Goal: Information Seeking & Learning: Learn about a topic

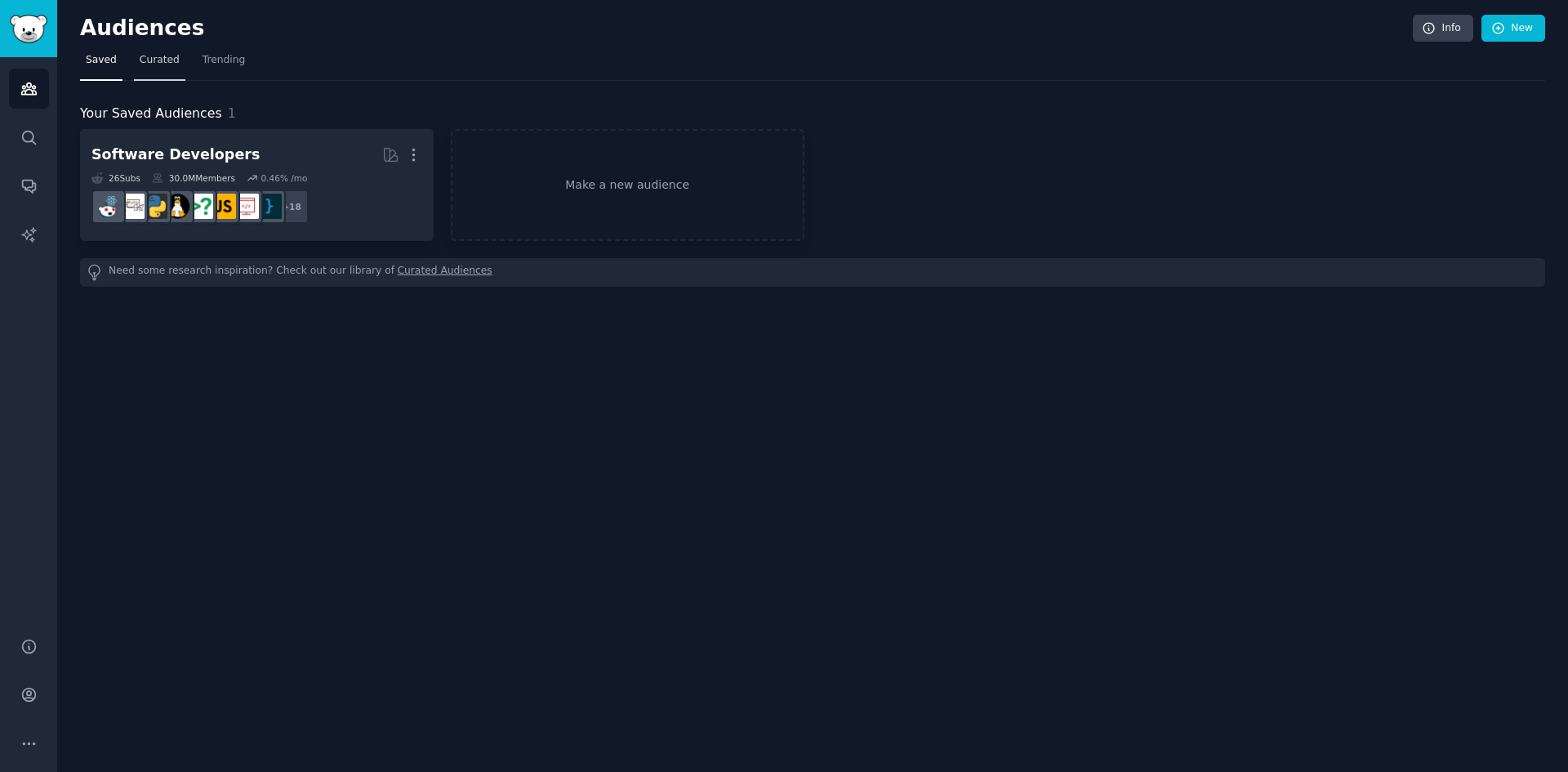
click at [150, 57] on span "Curated" at bounding box center [160, 60] width 40 height 15
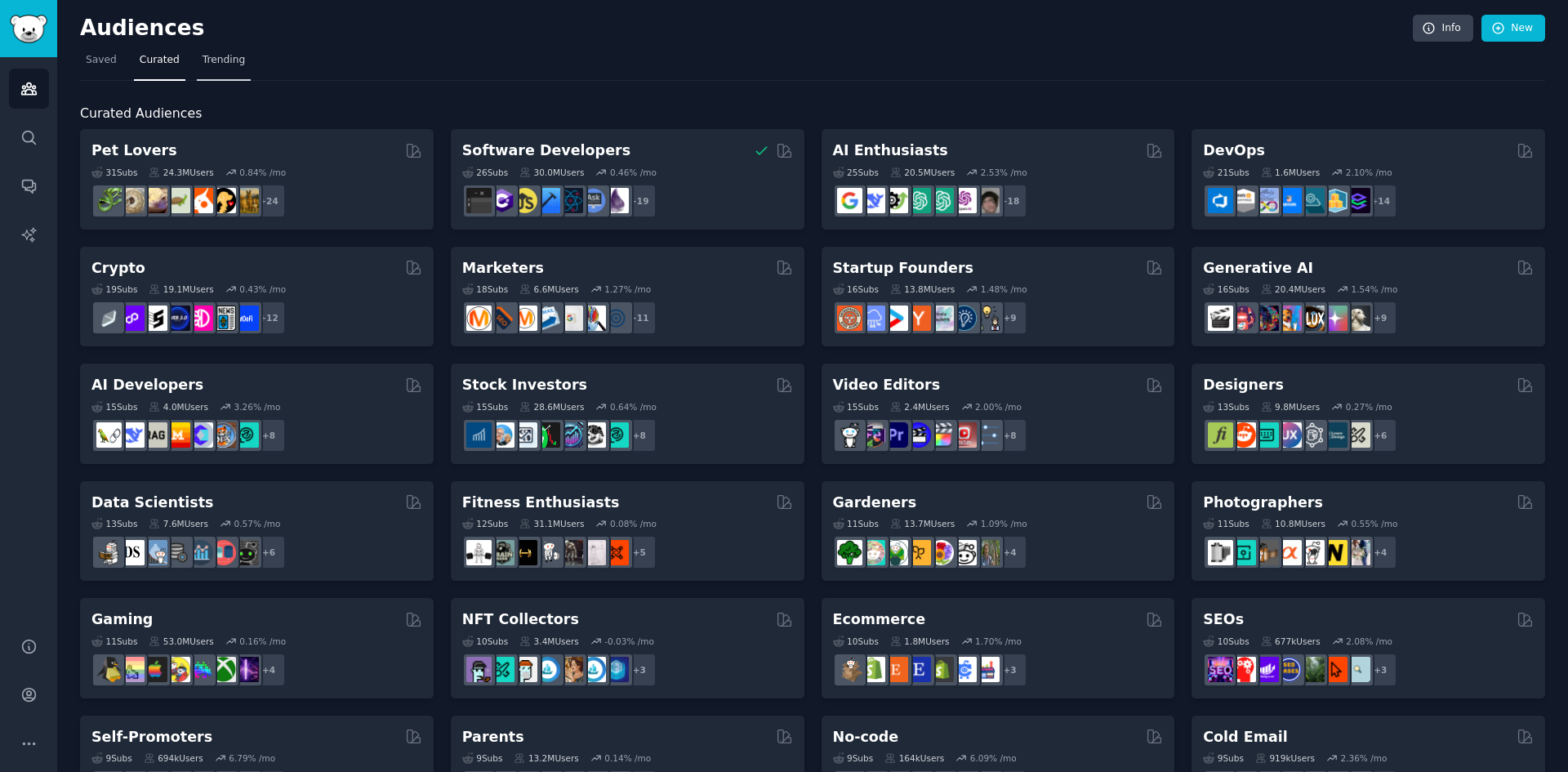
click at [203, 57] on span "Trending" at bounding box center [223, 60] width 42 height 15
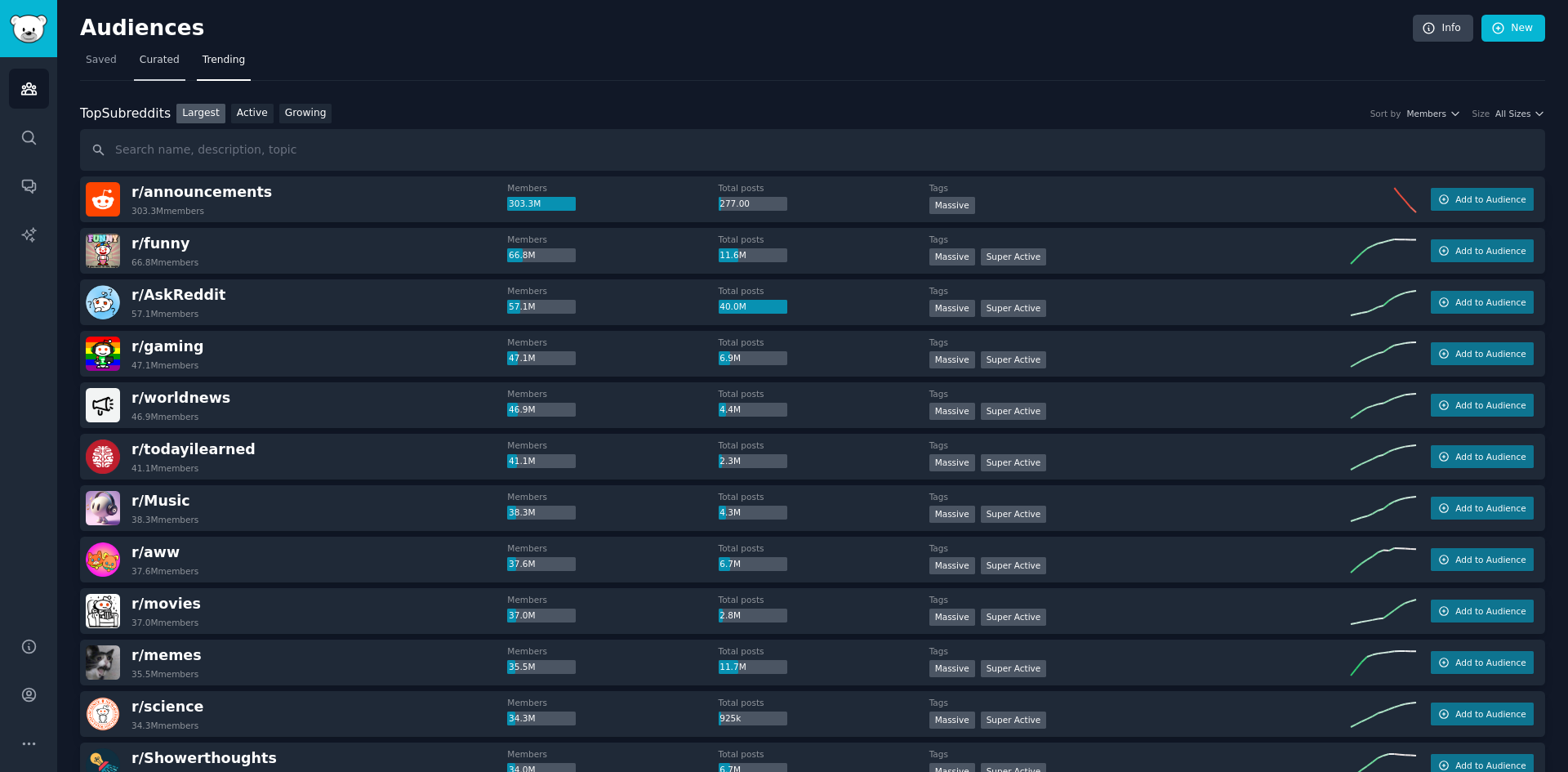
click at [149, 59] on span "Curated" at bounding box center [160, 60] width 40 height 15
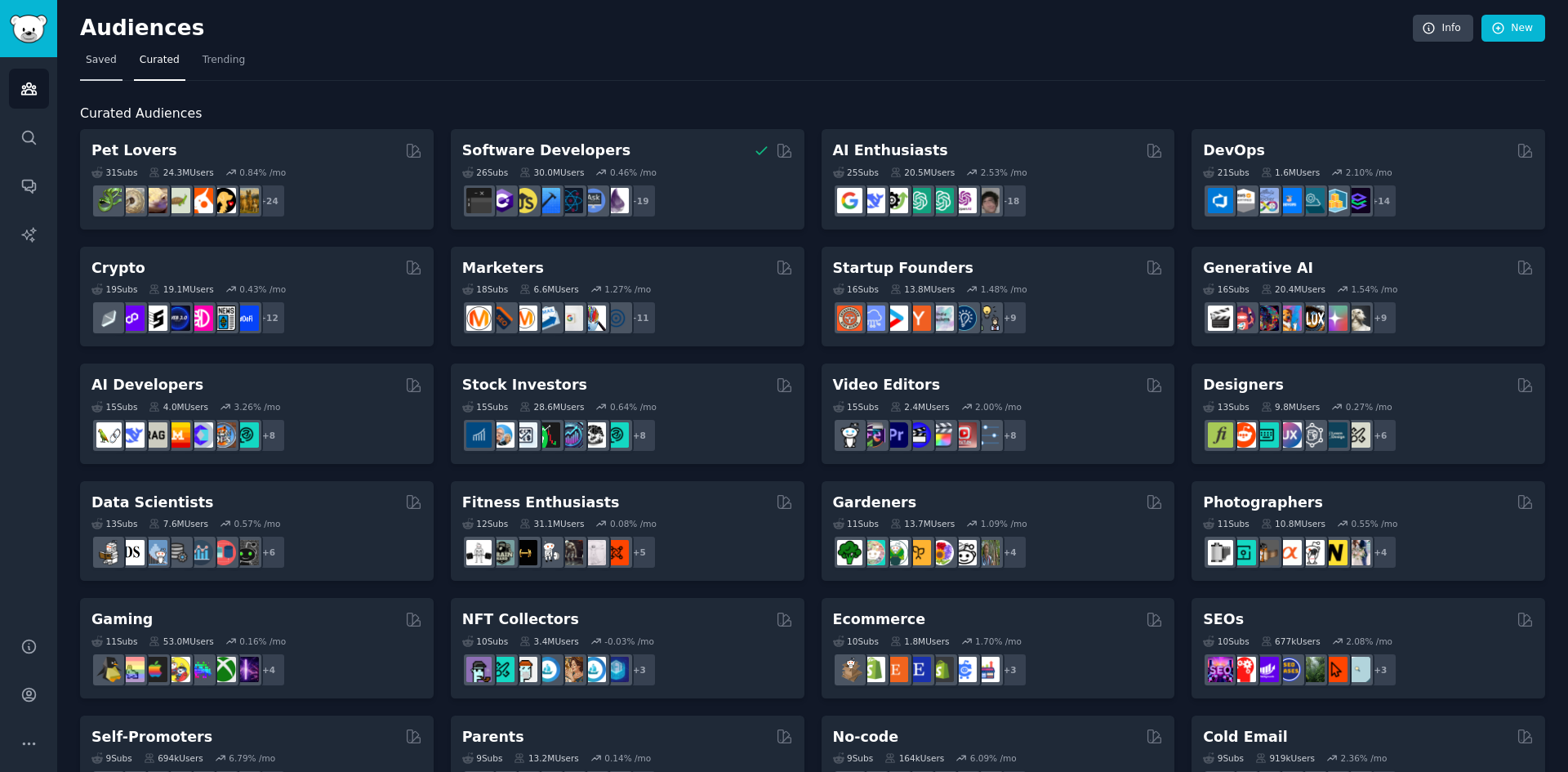
click at [104, 58] on span "Saved" at bounding box center [101, 60] width 31 height 15
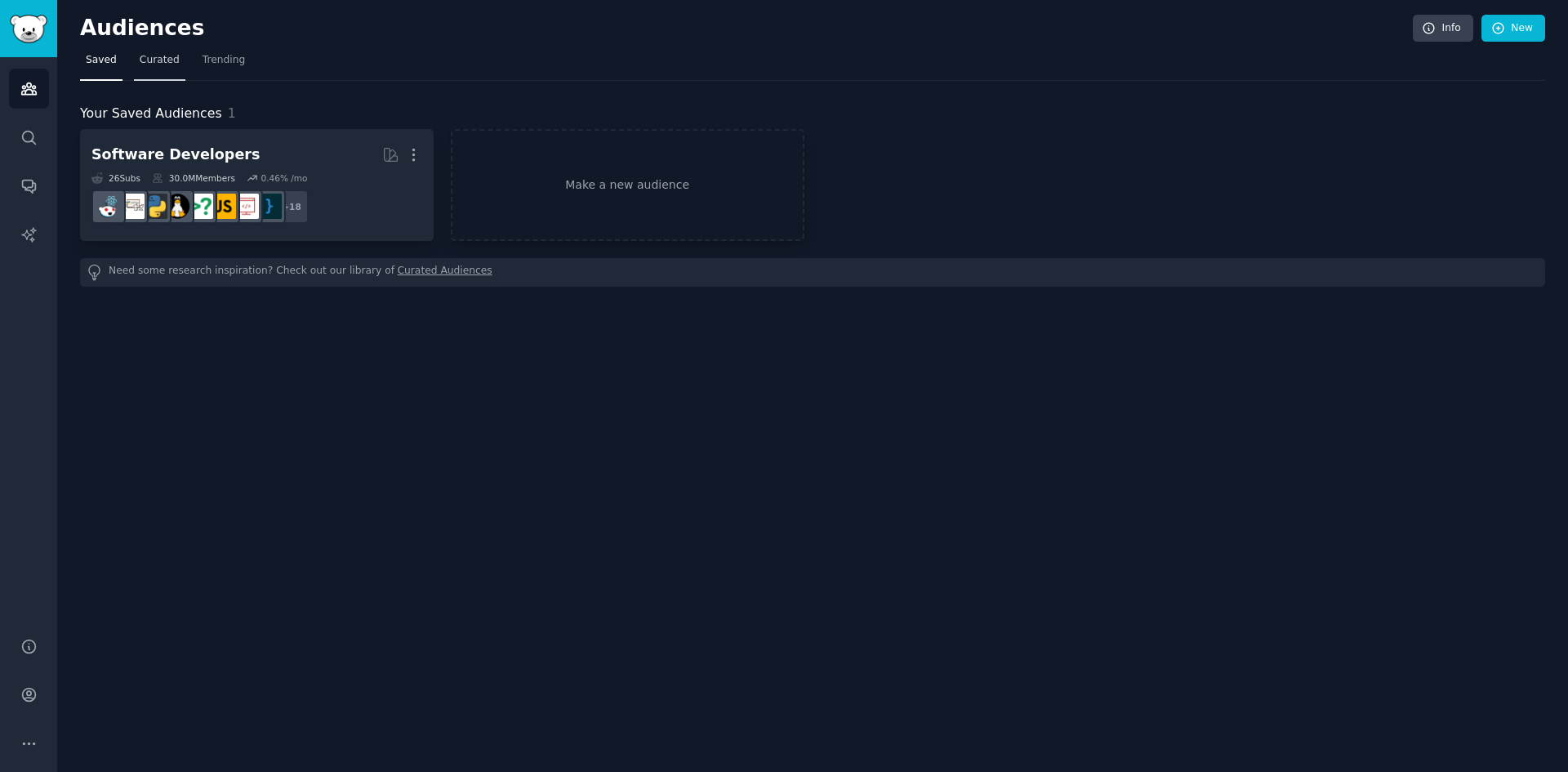
click at [168, 67] on span "Curated" at bounding box center [160, 60] width 40 height 15
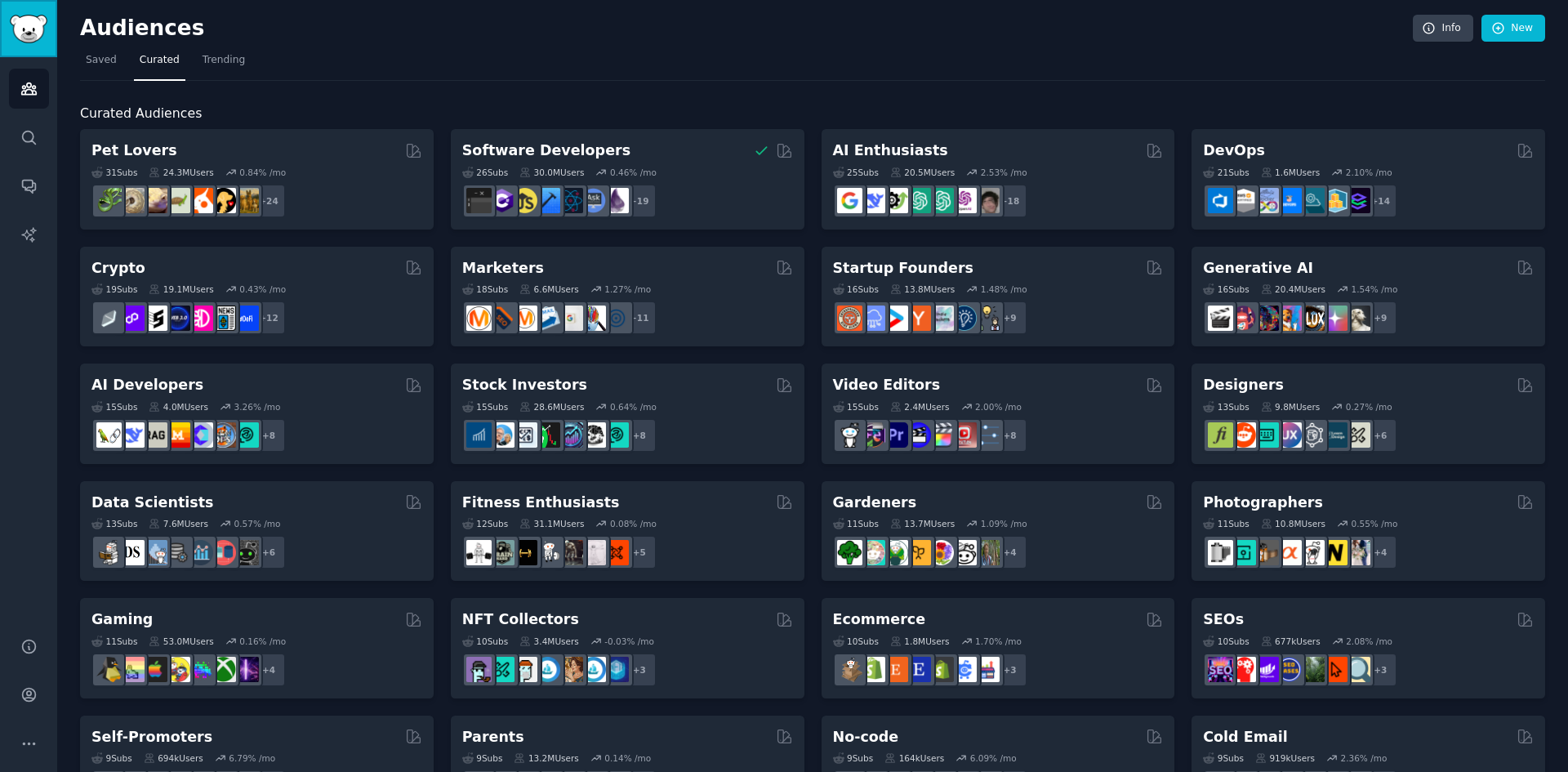
click at [38, 25] on img "Sidebar" at bounding box center [28, 28] width 38 height 28
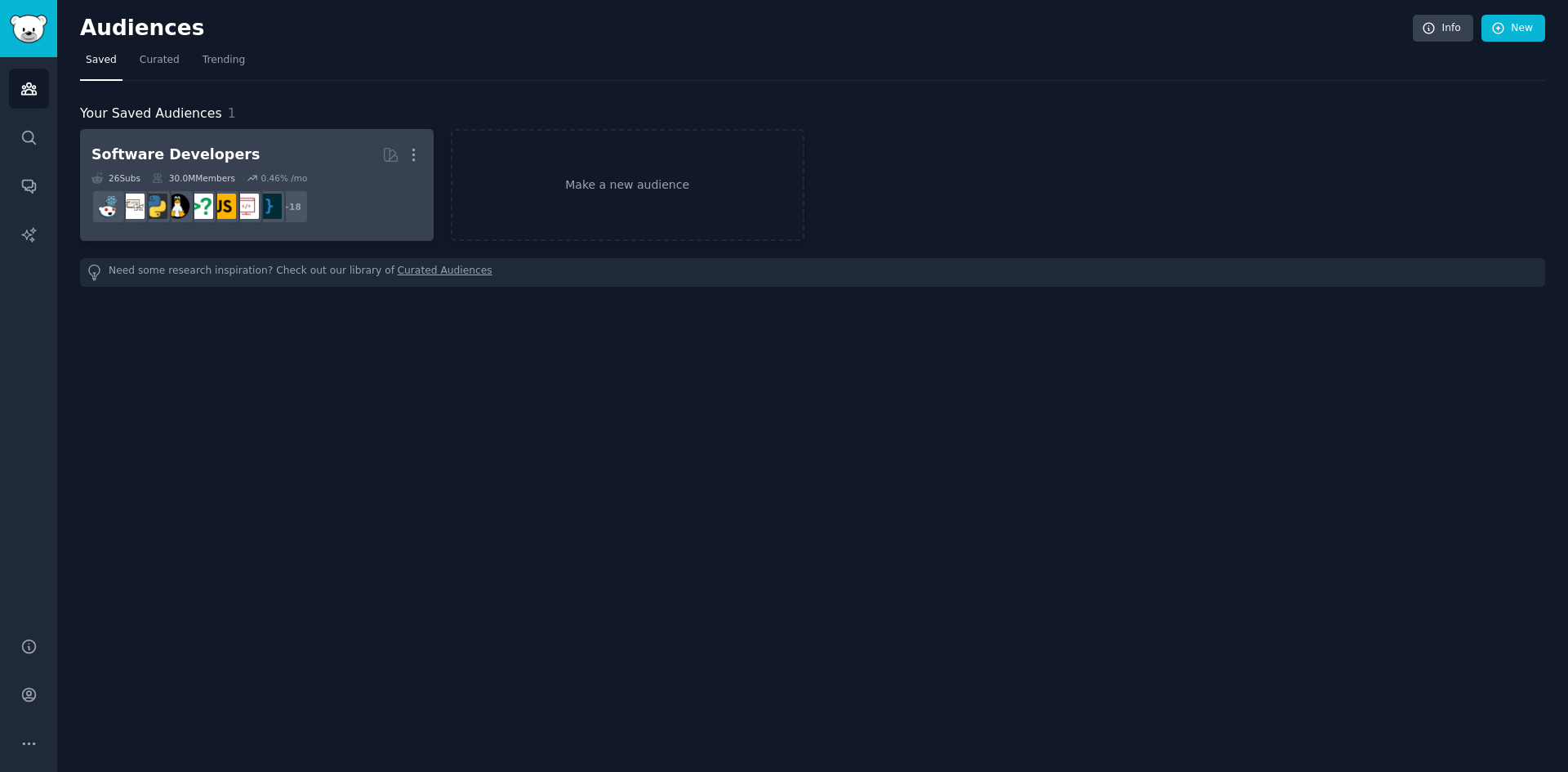
click at [244, 161] on h2 "Software Developers More" at bounding box center [257, 155] width 331 height 28
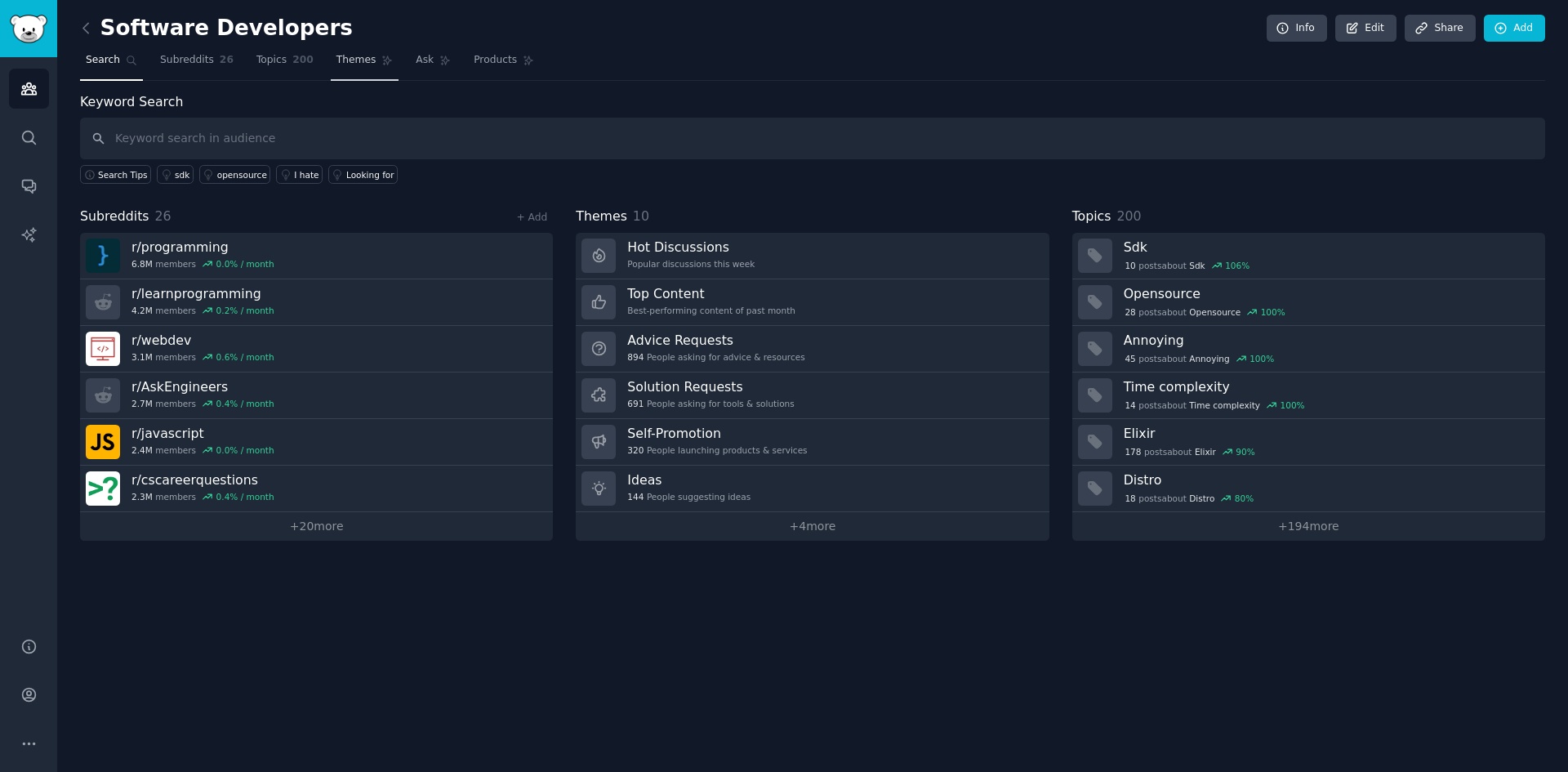
click at [337, 61] on span "Themes" at bounding box center [356, 60] width 40 height 15
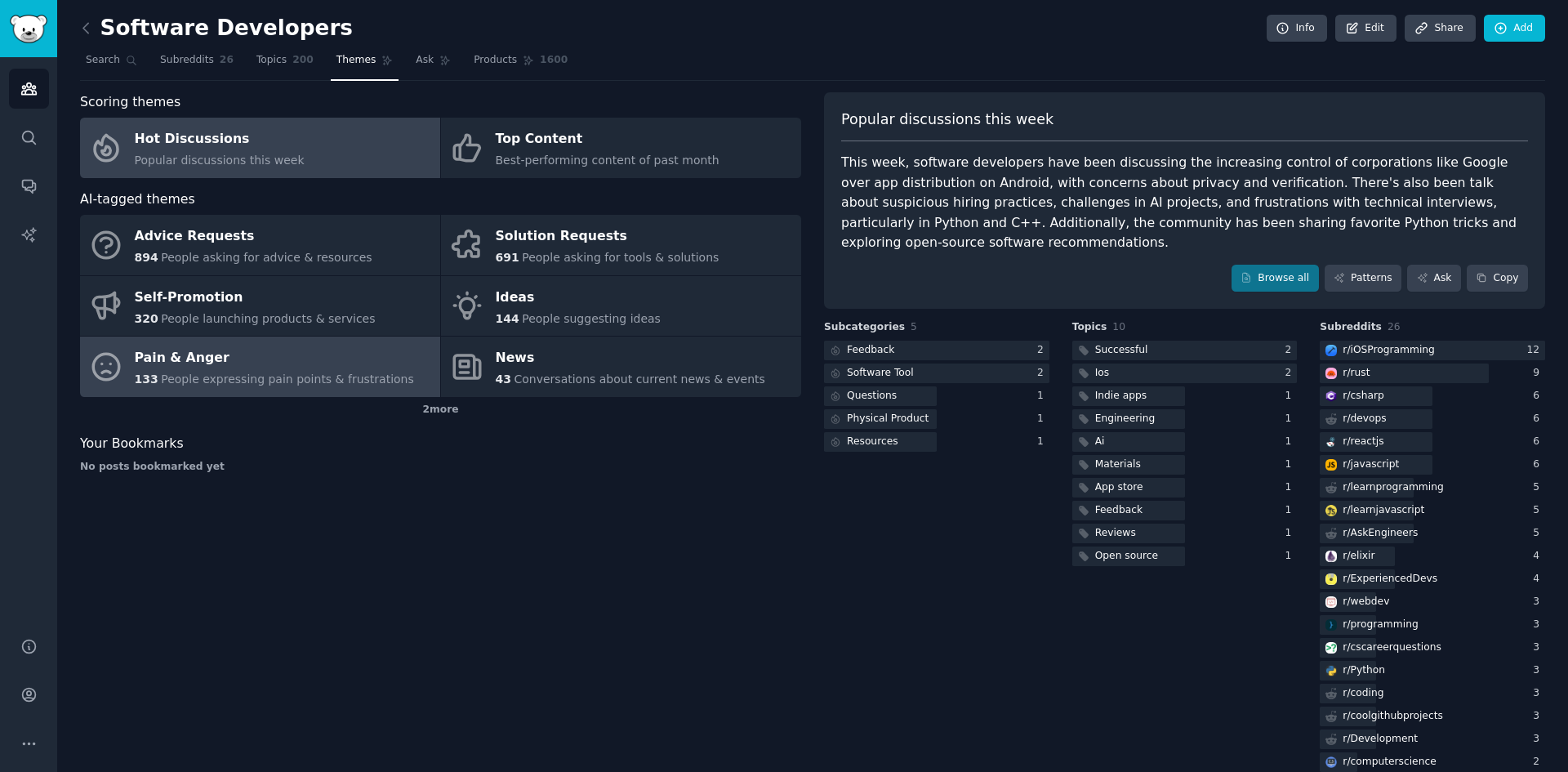
click at [227, 368] on div "Pain & Anger" at bounding box center [274, 358] width 279 height 26
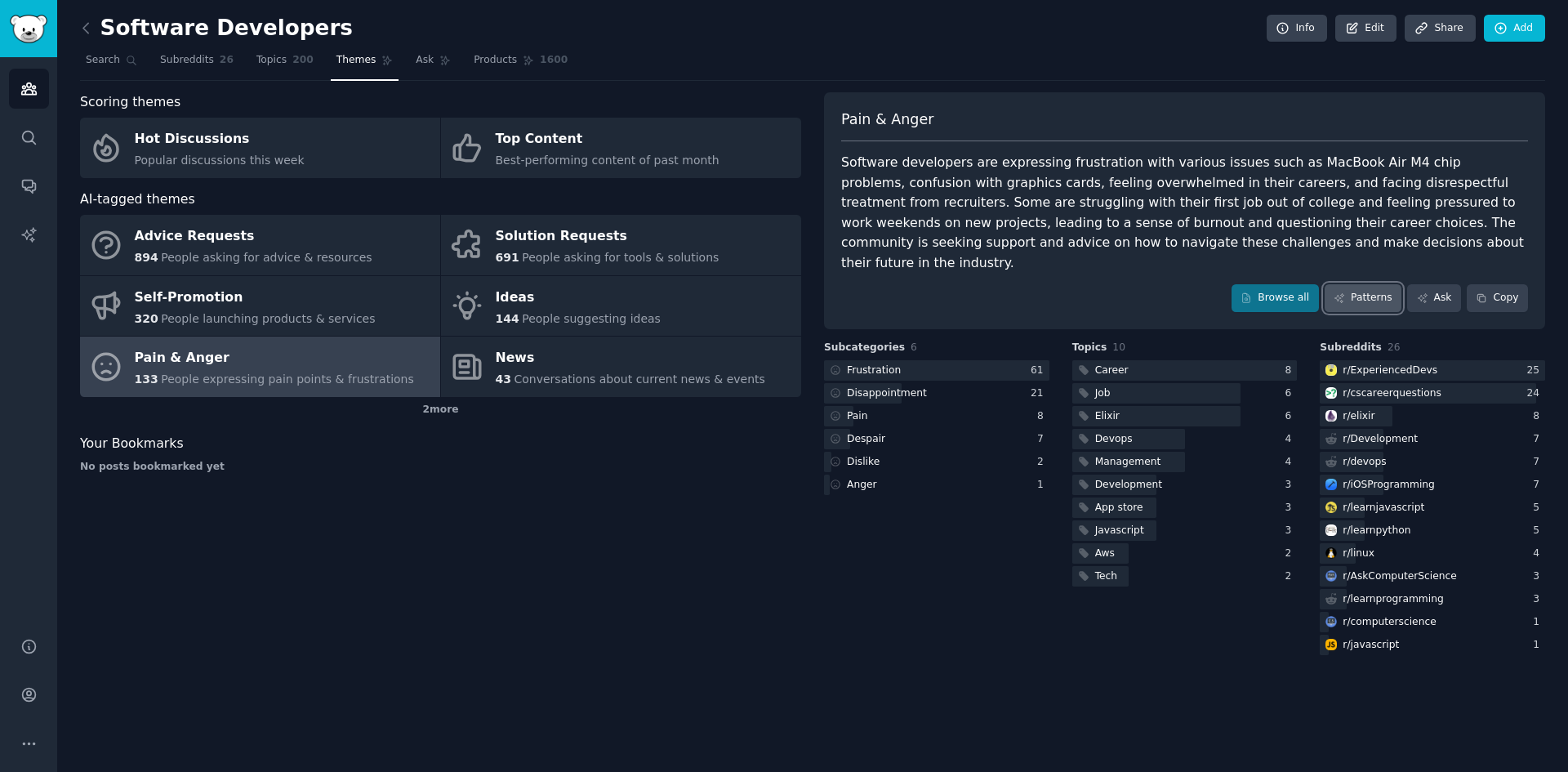
click at [1391, 284] on link "Patterns" at bounding box center [1363, 298] width 76 height 27
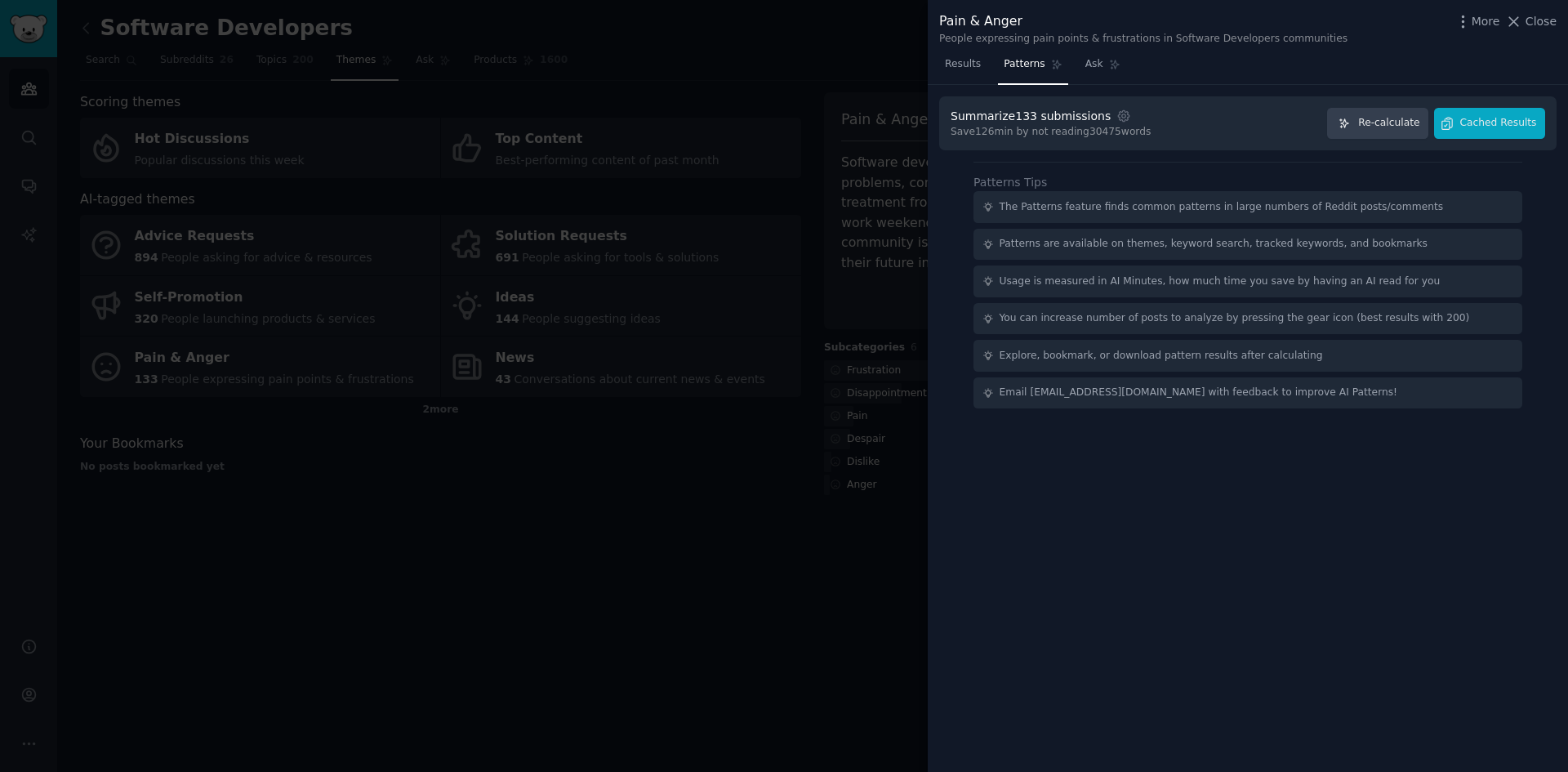
click at [1047, 131] on div "Save 126 min by not reading 30475 words" at bounding box center [1050, 132] width 200 height 15
click at [1507, 132] on button "Cached Results" at bounding box center [1489, 124] width 111 height 32
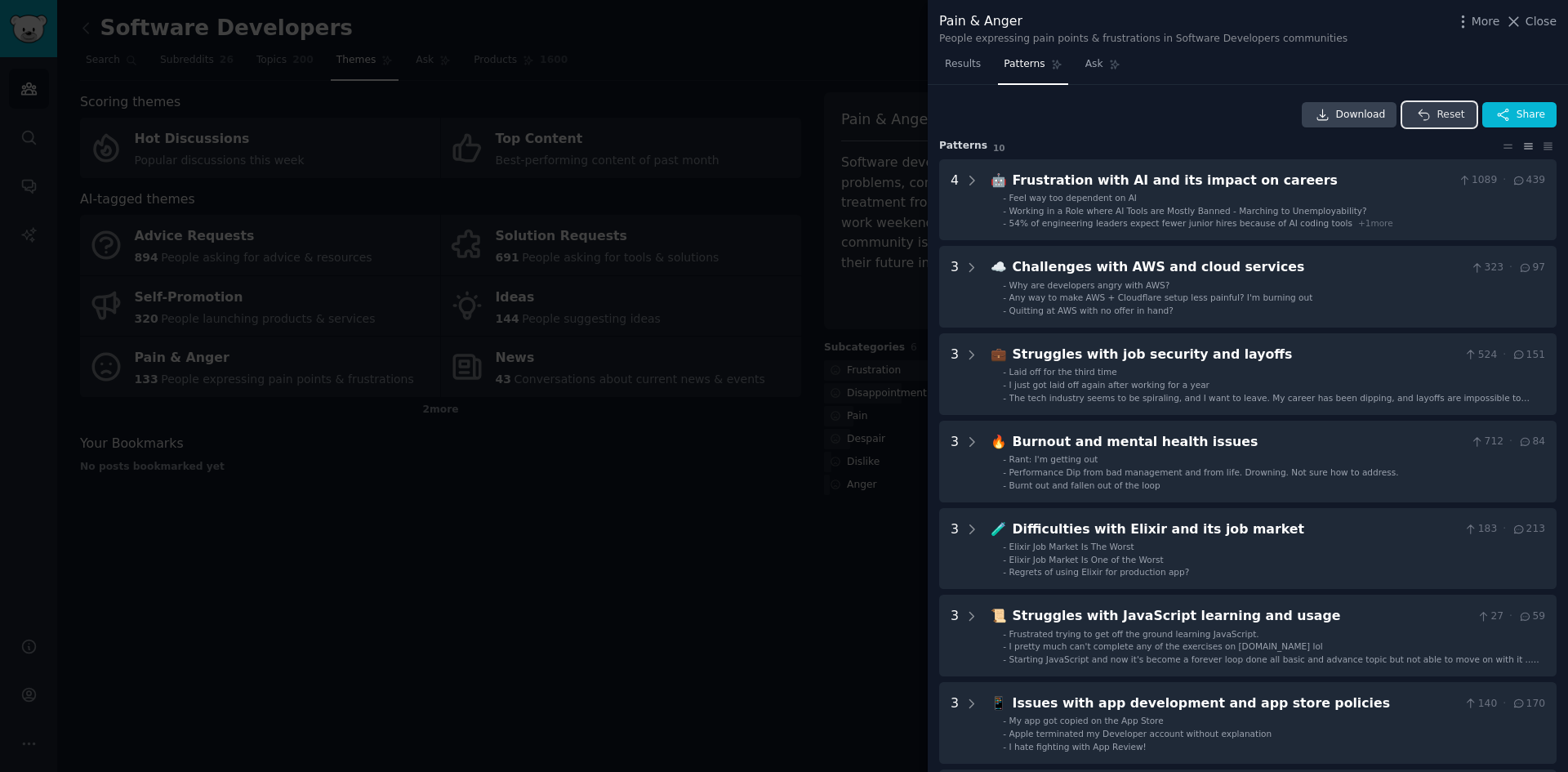
click at [1440, 118] on span "Reset" at bounding box center [1450, 115] width 27 height 15
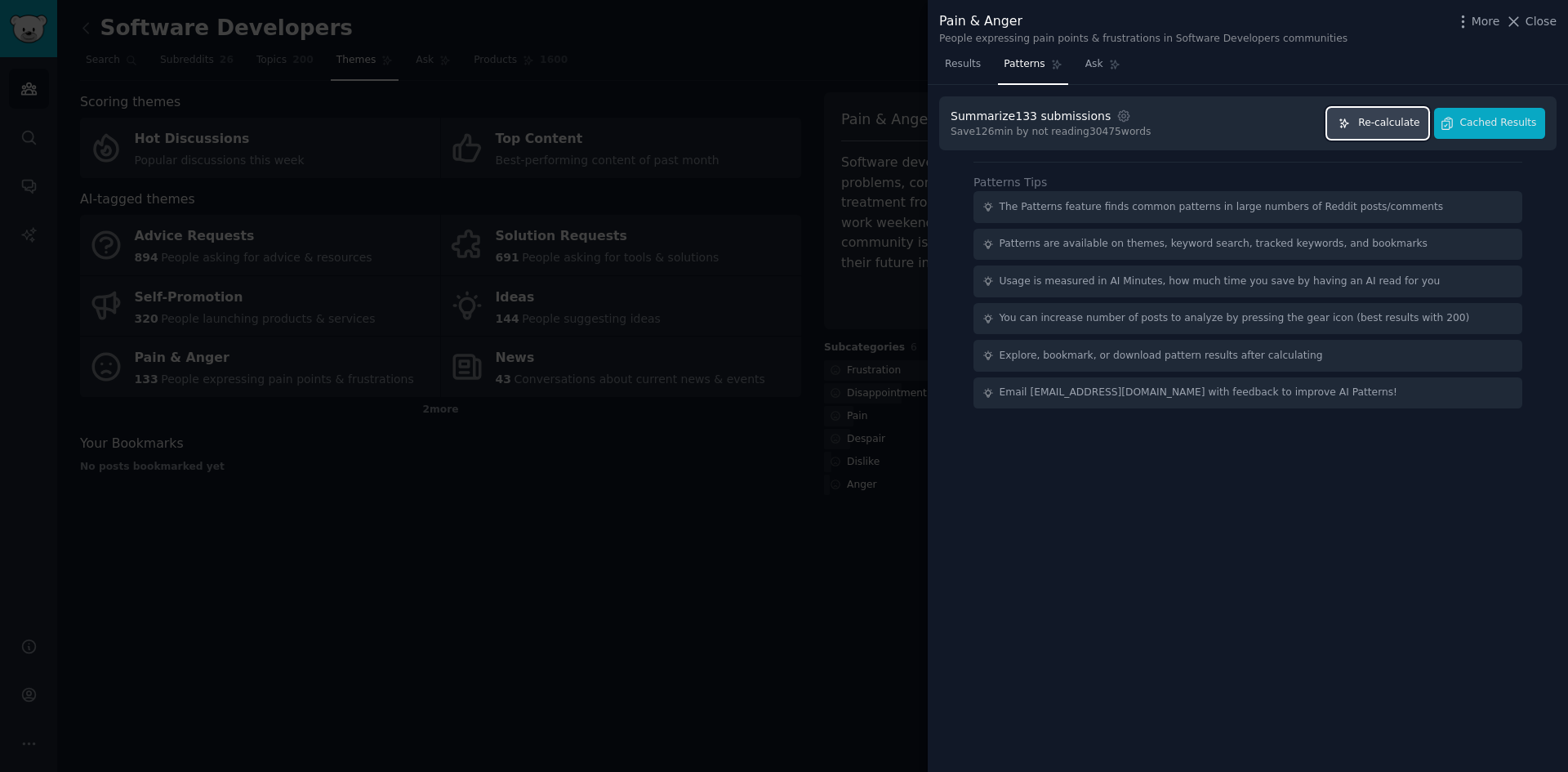
click at [1395, 118] on span "Re-calculate" at bounding box center [1389, 123] width 61 height 15
